Goal: Navigation & Orientation: Understand site structure

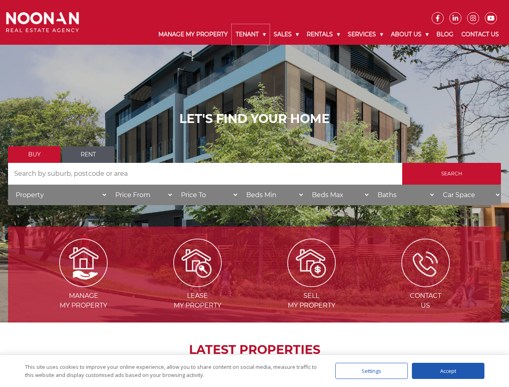
click at [251, 34] on link "Tenant" at bounding box center [251, 34] width 38 height 21
click at [287, 34] on link "Sales" at bounding box center [286, 34] width 33 height 21
click at [324, 34] on link "Rentals" at bounding box center [323, 34] width 41 height 21
click at [367, 34] on link "Services" at bounding box center [365, 34] width 43 height 21
click at [411, 34] on link "About Us" at bounding box center [410, 34] width 46 height 21
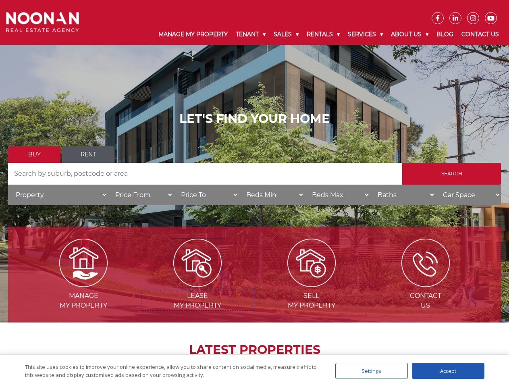
click at [198, 284] on img at bounding box center [197, 263] width 48 height 48
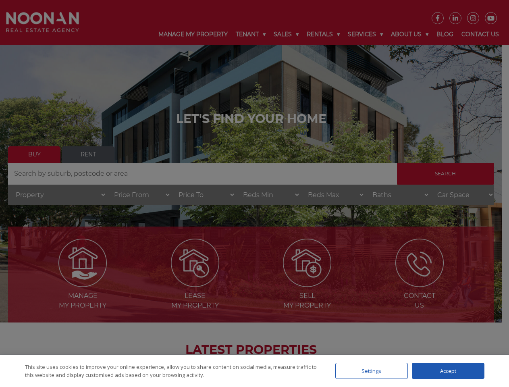
click at [372, 371] on div "Settings" at bounding box center [372, 371] width 73 height 16
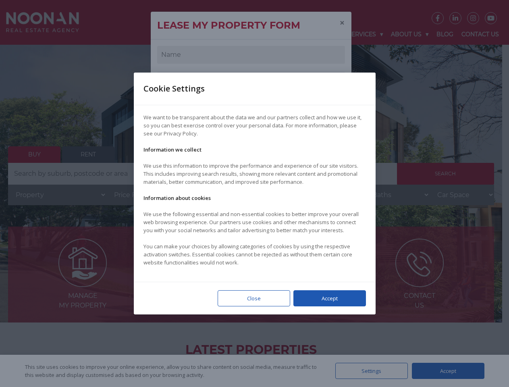
click at [448, 371] on div at bounding box center [254, 193] width 509 height 387
